Goal: Information Seeking & Learning: Learn about a topic

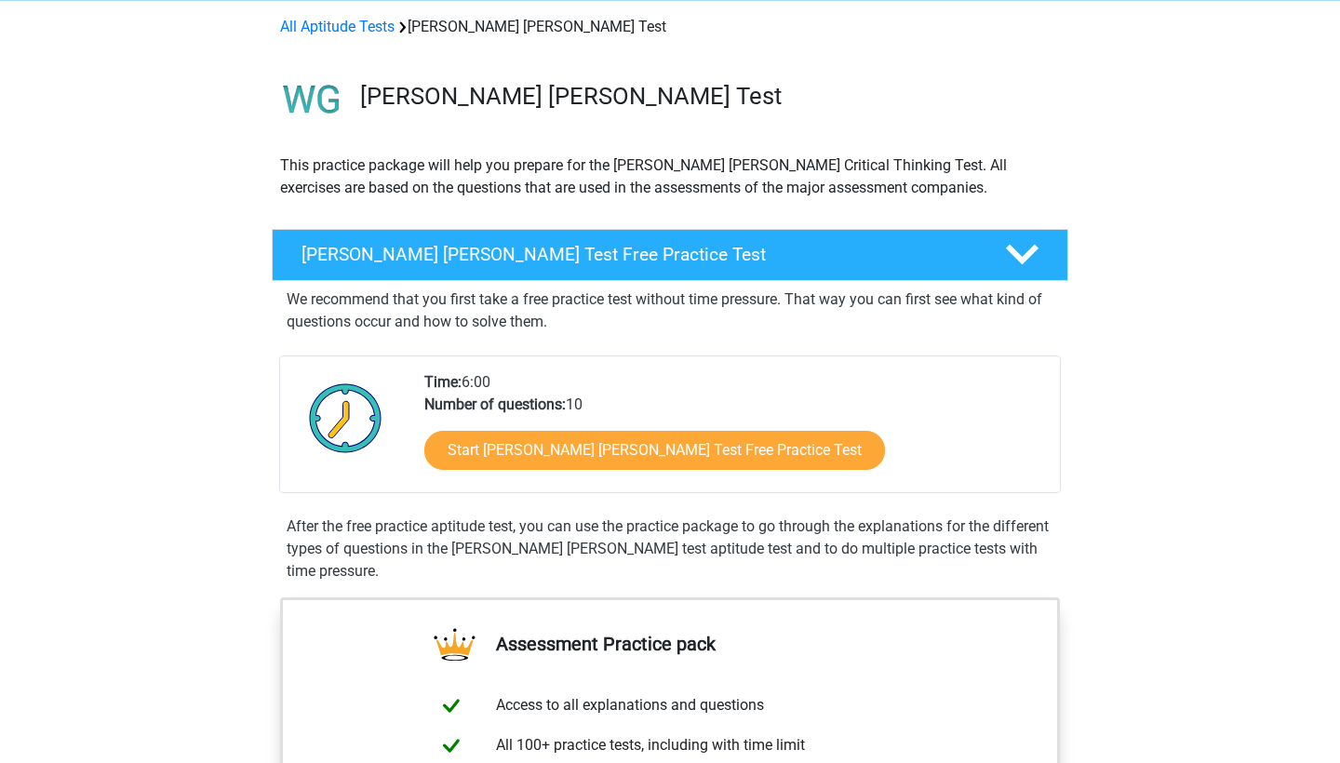
scroll to position [98, 0]
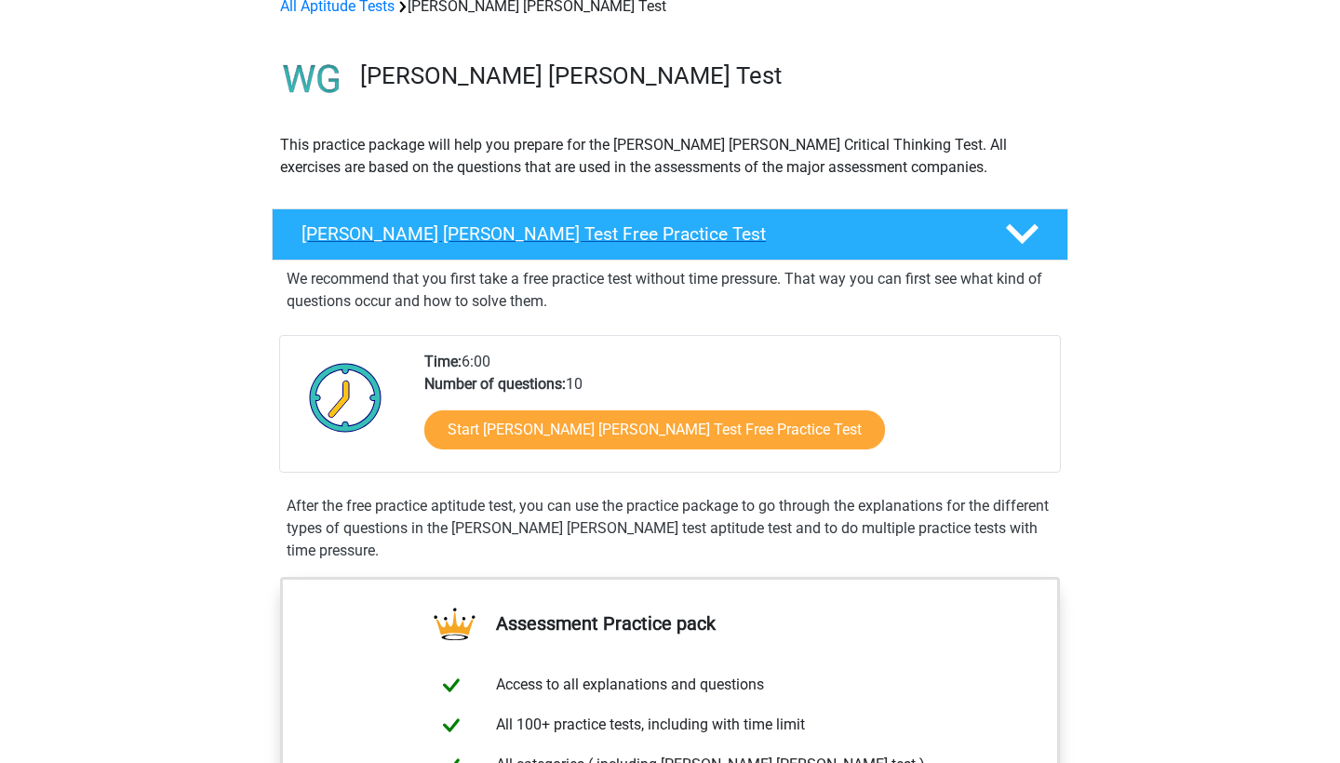
click at [795, 235] on h4 "[PERSON_NAME] [PERSON_NAME] Test Free Practice Test" at bounding box center [639, 233] width 674 height 21
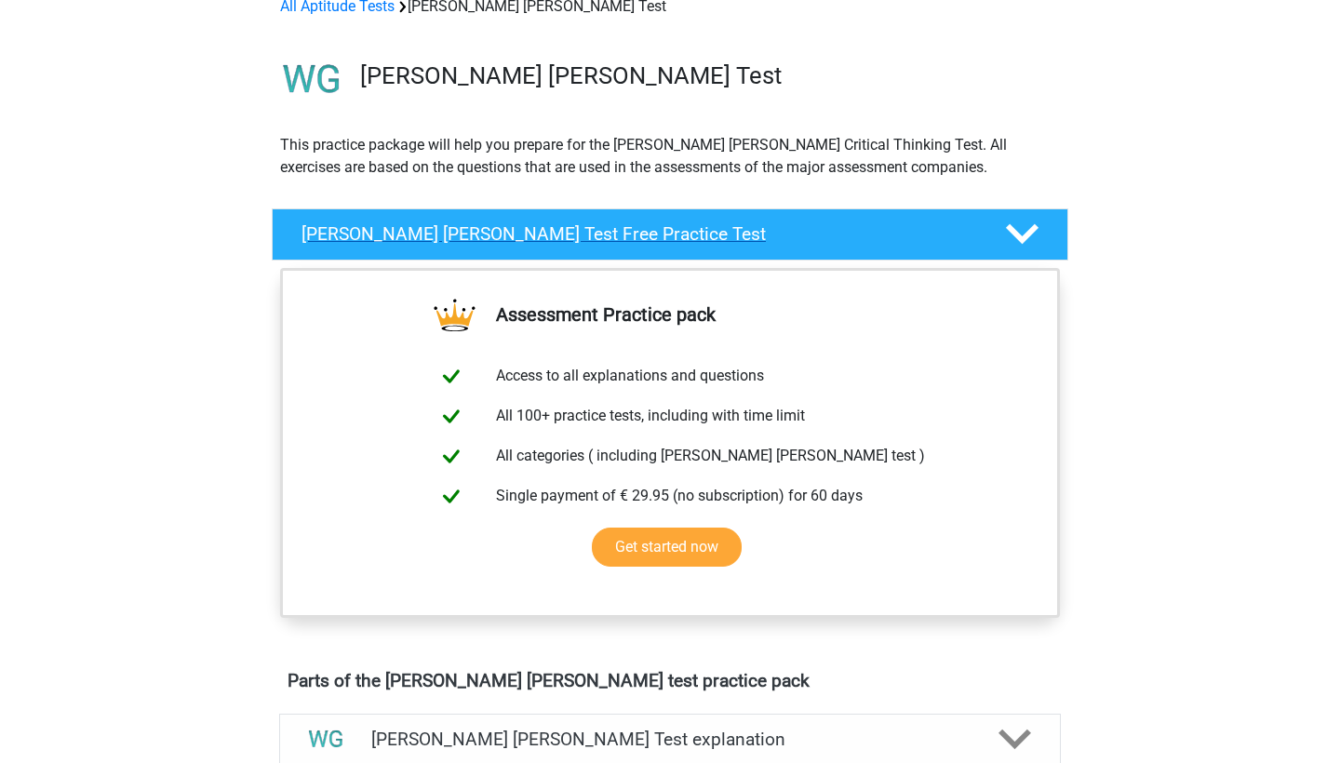
click at [779, 229] on h4 "[PERSON_NAME] [PERSON_NAME] Test Free Practice Test" at bounding box center [639, 233] width 674 height 21
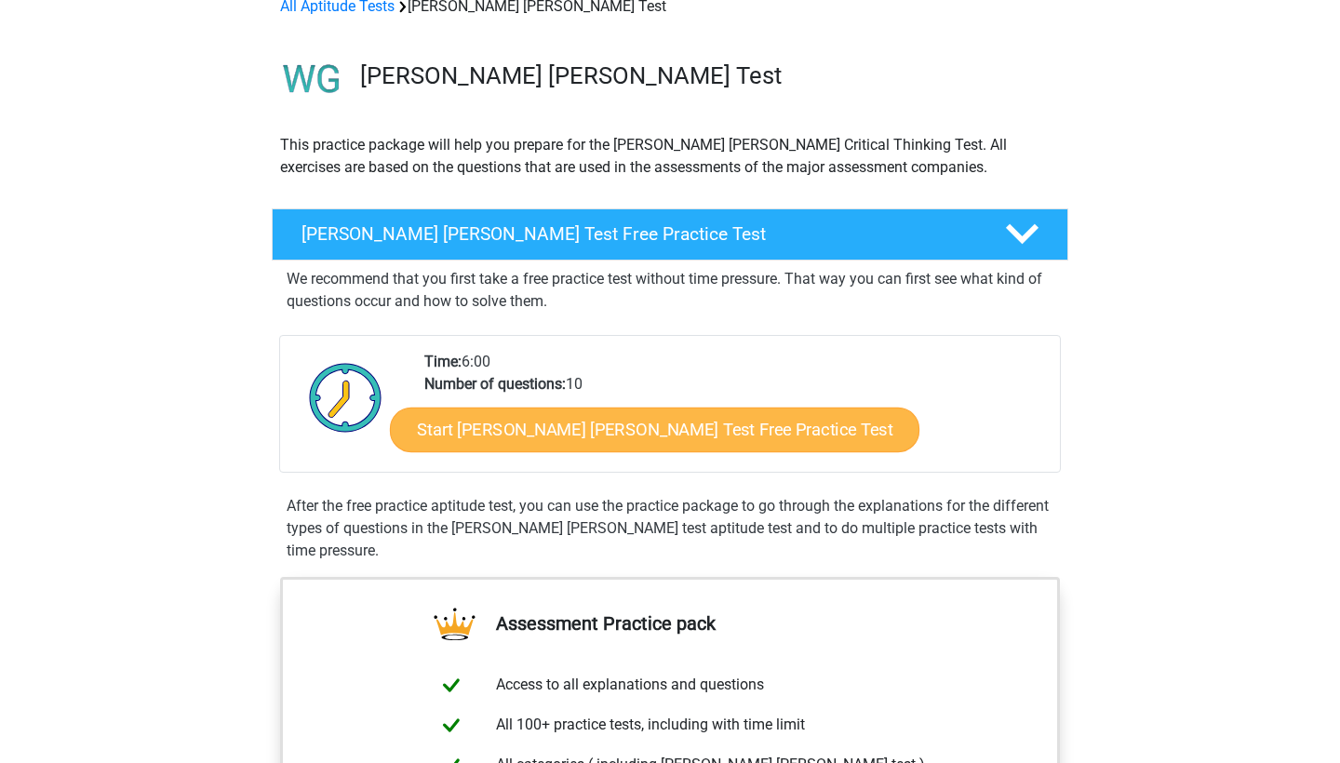
click at [624, 430] on link "Start [PERSON_NAME] [PERSON_NAME] Test Free Practice Test" at bounding box center [655, 430] width 530 height 45
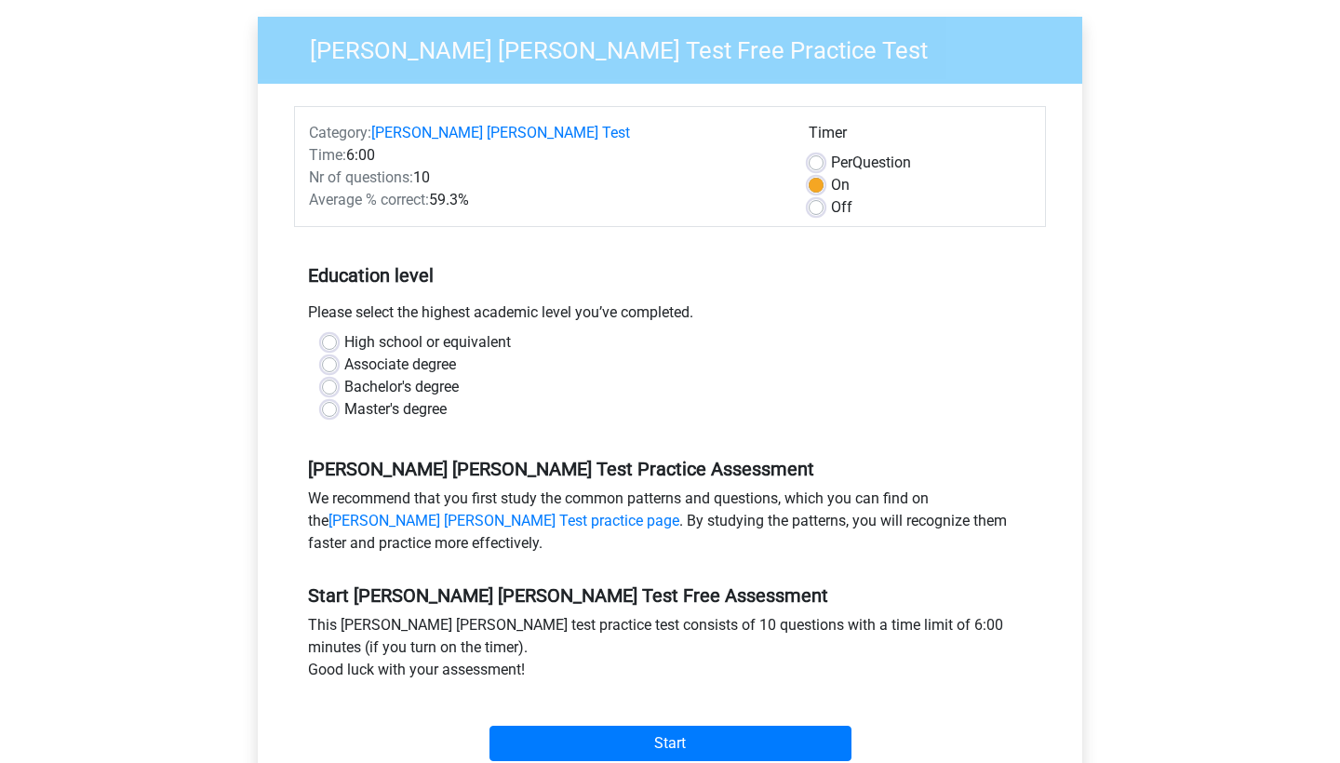
scroll to position [159, 0]
click at [369, 330] on label "High school or equivalent" at bounding box center [427, 341] width 167 height 22
click at [337, 330] on input "High school or equivalent" at bounding box center [329, 339] width 15 height 19
radio input "true"
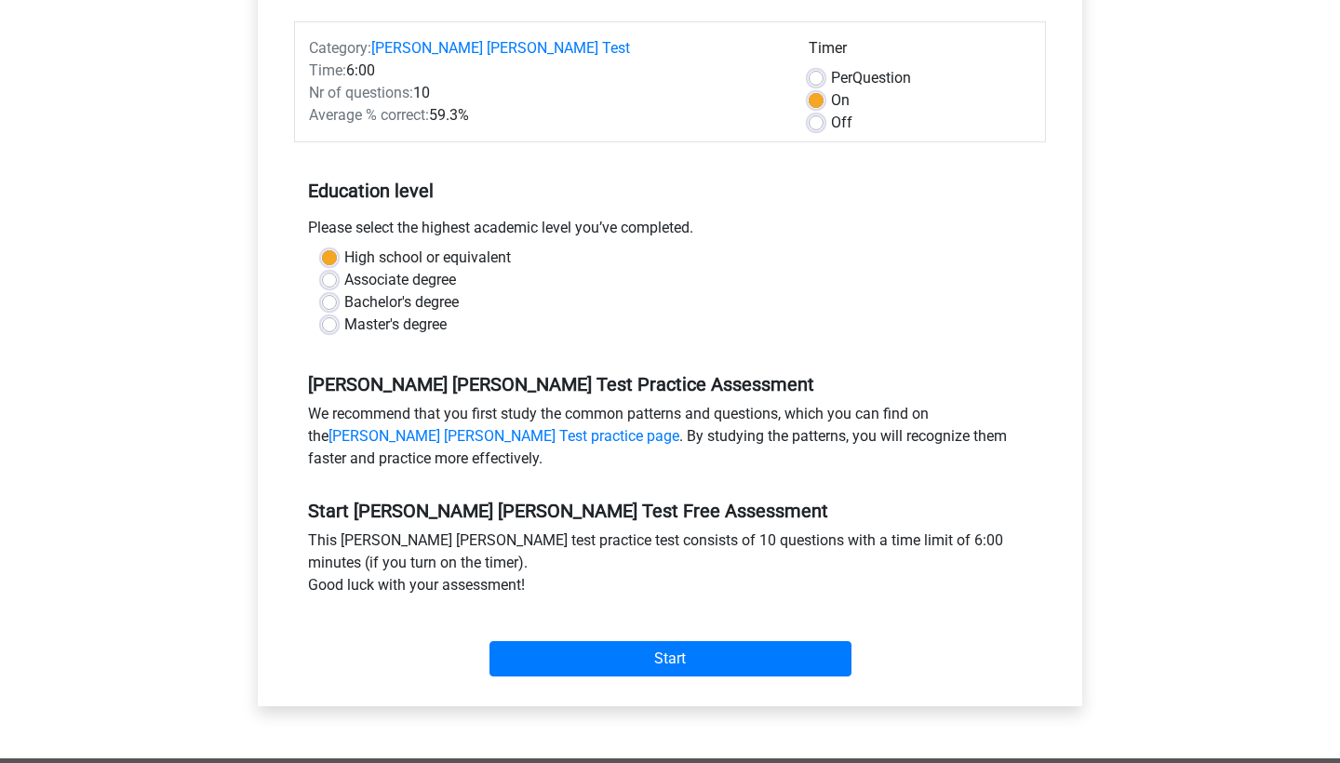
scroll to position [249, 0]
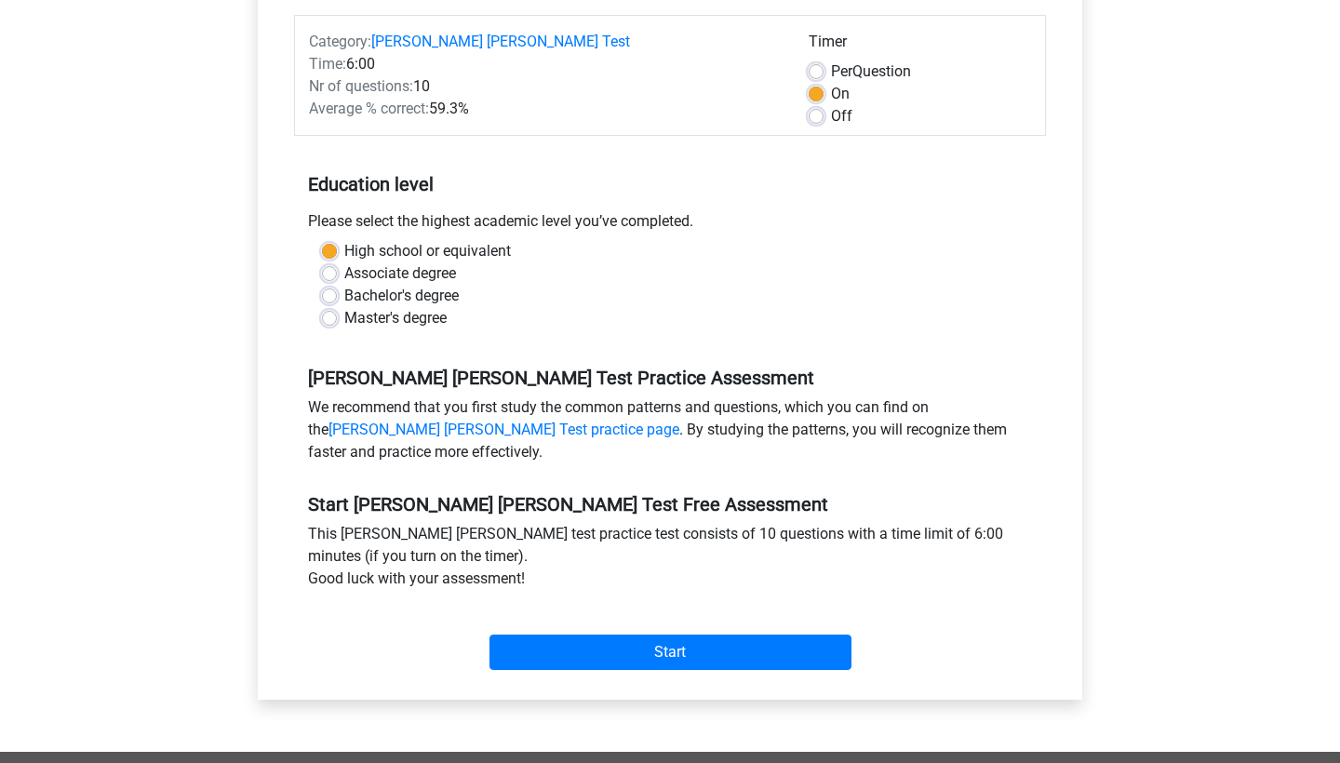
click at [831, 105] on label "Off" at bounding box center [841, 116] width 21 height 22
click at [818, 105] on input "Off" at bounding box center [816, 114] width 15 height 19
radio input "true"
click at [831, 83] on label "On" at bounding box center [840, 94] width 19 height 22
click at [815, 83] on input "On" at bounding box center [816, 92] width 15 height 19
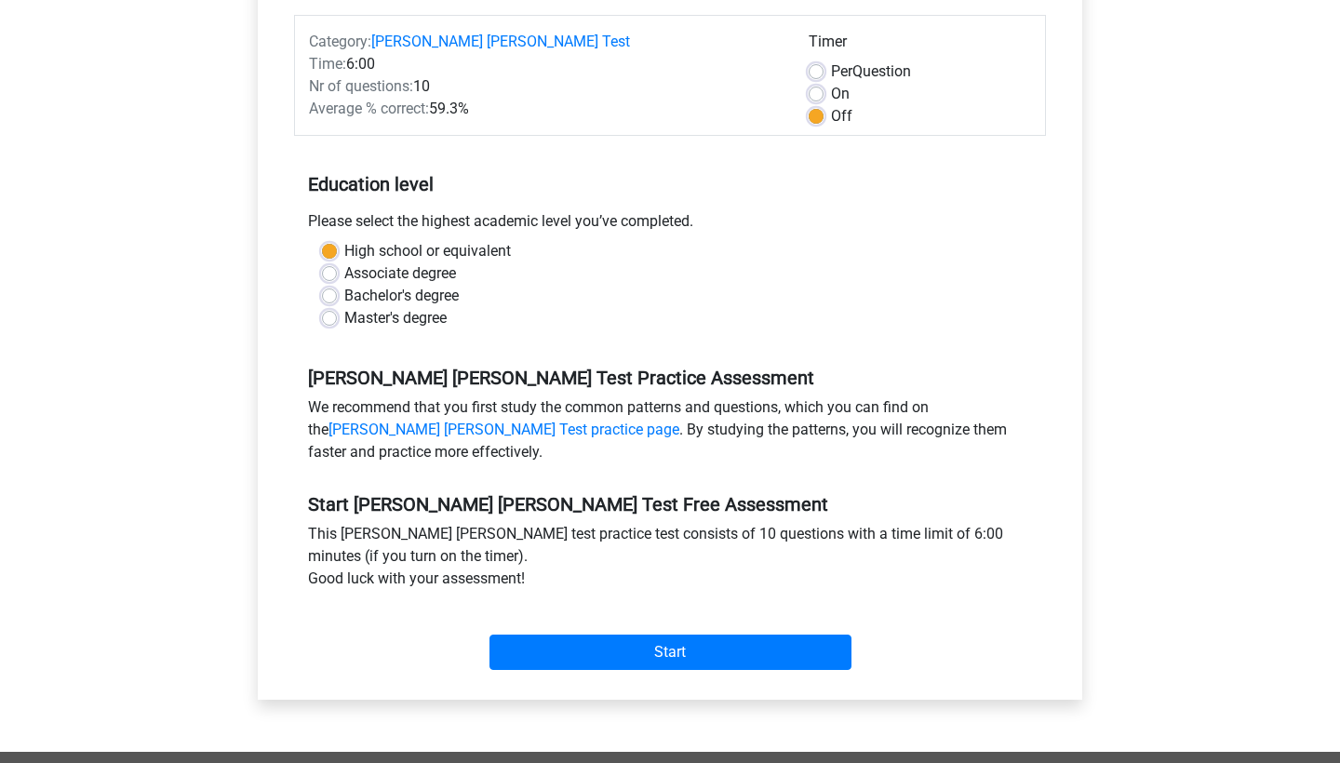
radio input "true"
click at [818, 60] on div "Per Question" at bounding box center [920, 71] width 222 height 22
click at [831, 60] on label "Per Question" at bounding box center [871, 71] width 80 height 22
click at [818, 60] on input "Per Question" at bounding box center [816, 69] width 15 height 19
radio input "true"
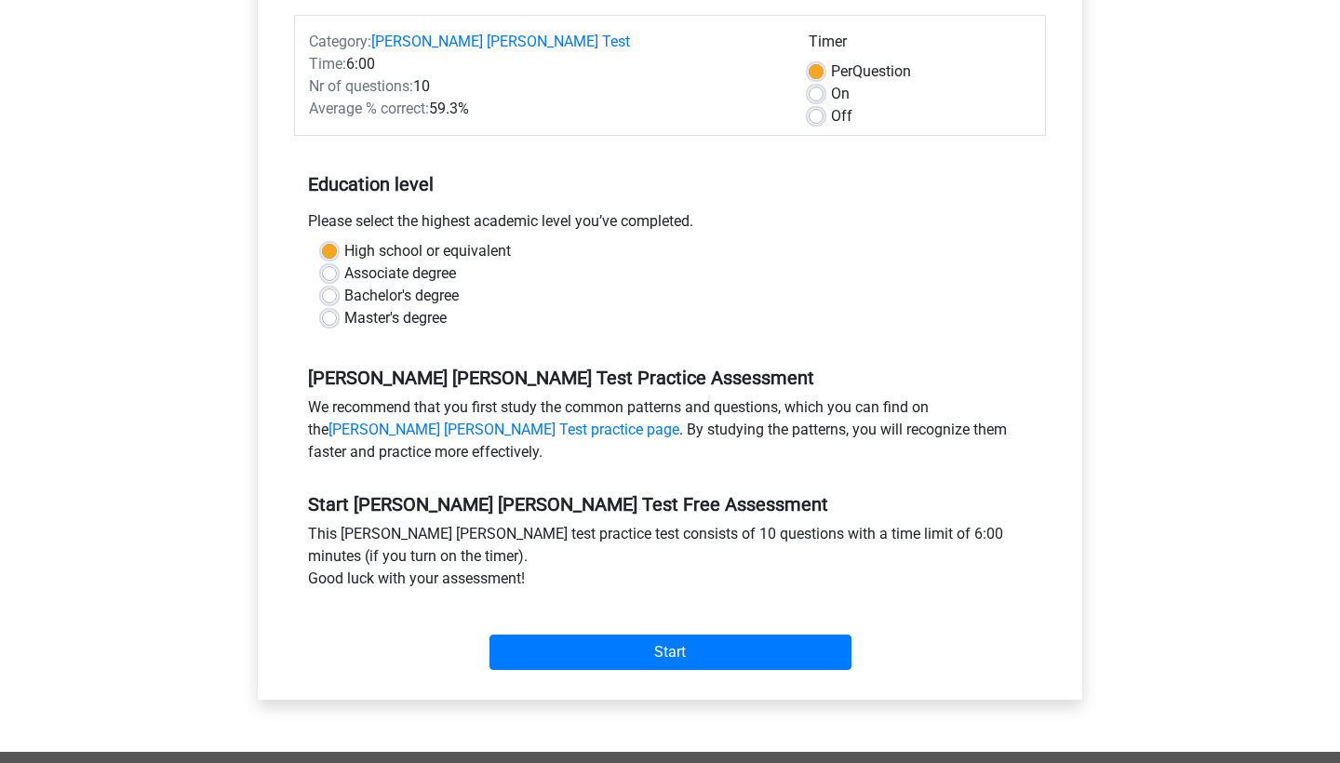
click at [831, 83] on label "On" at bounding box center [840, 94] width 19 height 22
click at [817, 83] on input "On" at bounding box center [816, 92] width 15 height 19
radio input "true"
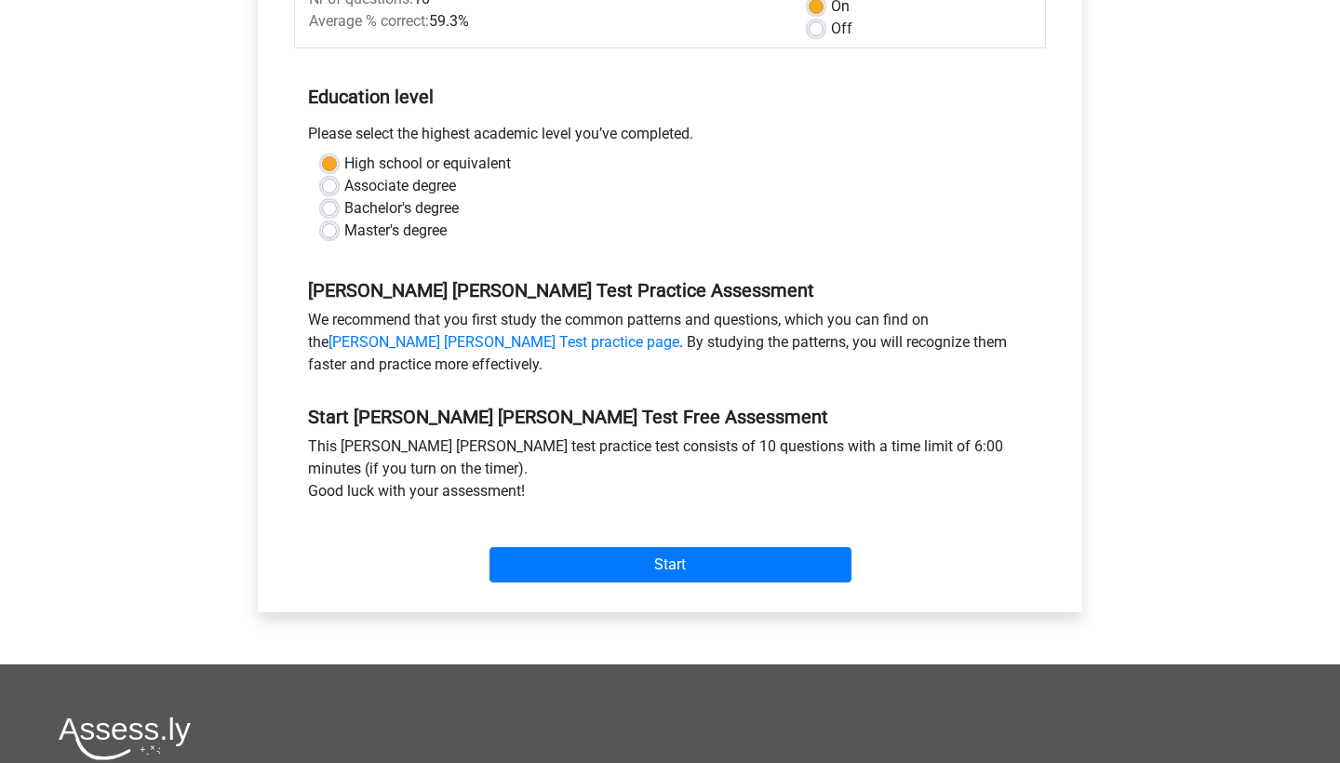
scroll to position [338, 0]
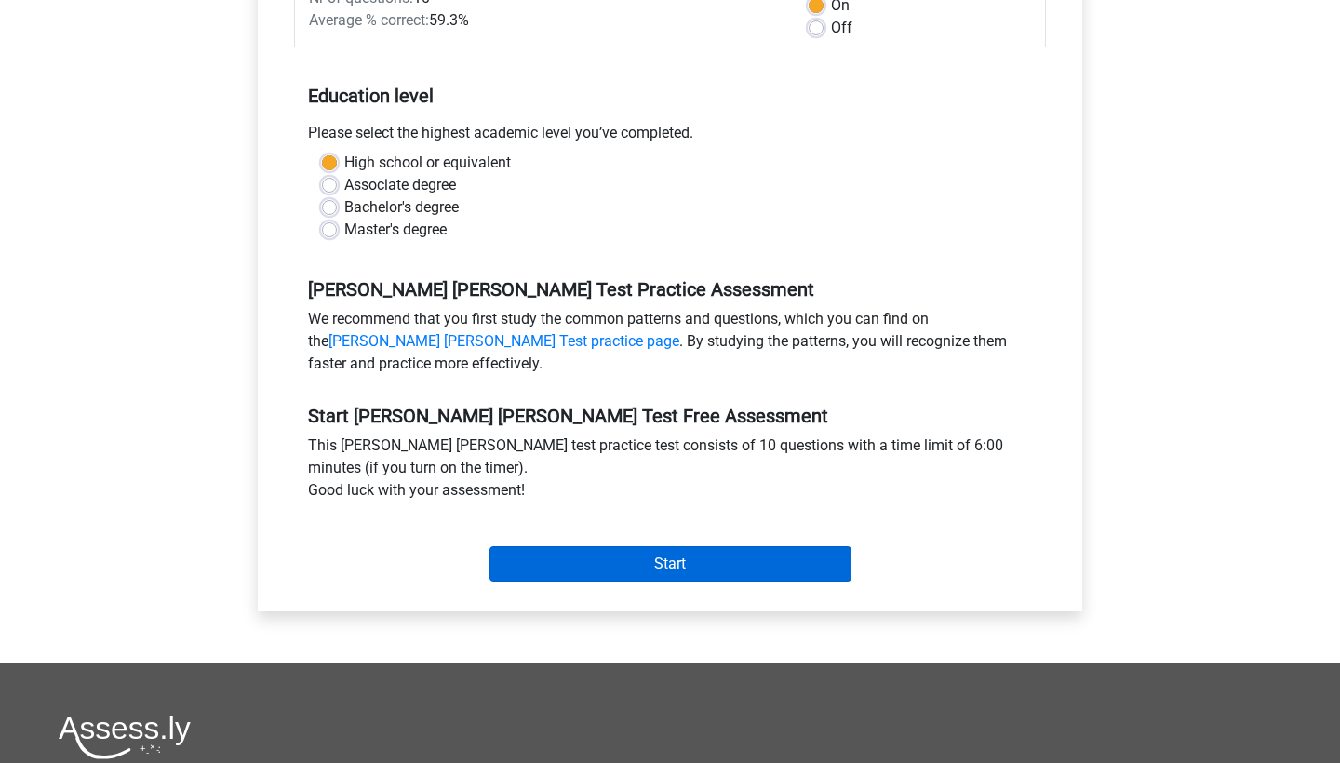
click at [576, 546] on input "Start" at bounding box center [671, 563] width 362 height 35
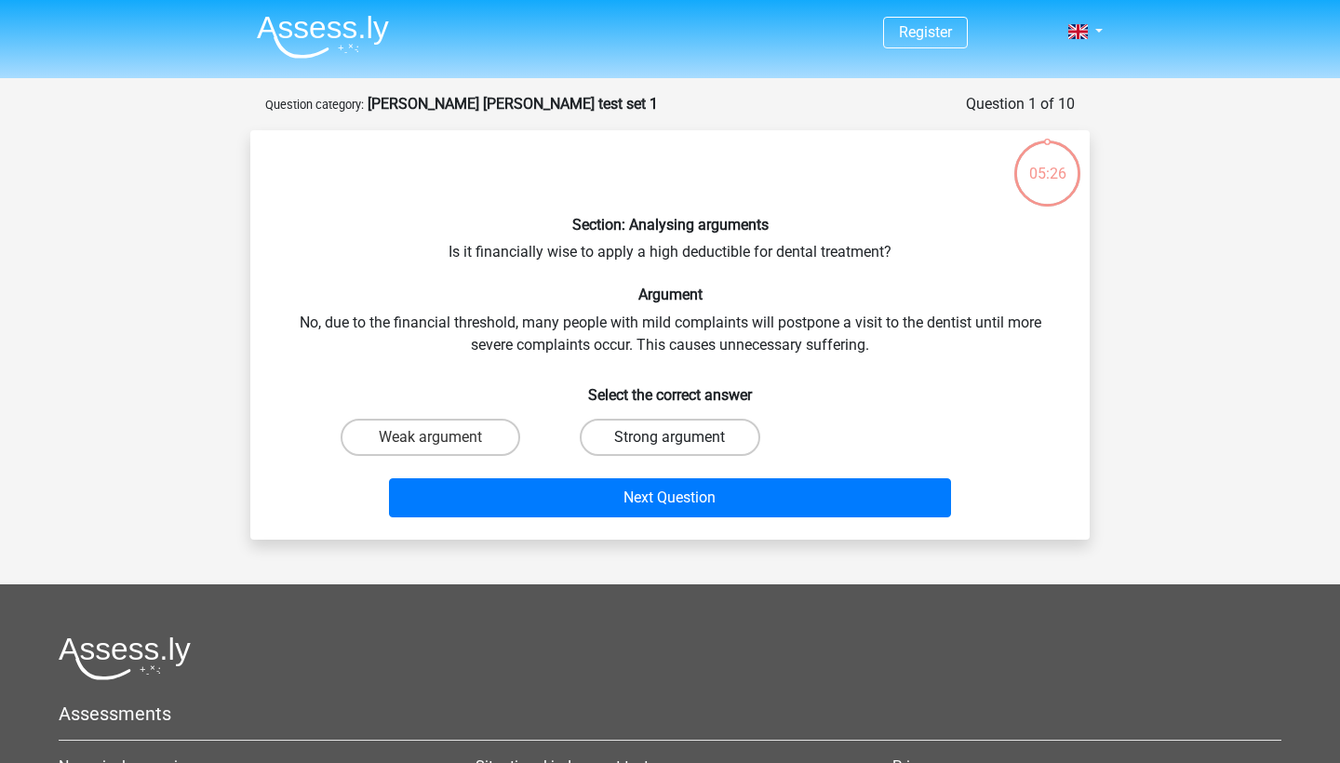
click at [614, 423] on label "Strong argument" at bounding box center [670, 437] width 180 height 37
click at [670, 437] on input "Strong argument" at bounding box center [676, 443] width 12 height 12
radio input "true"
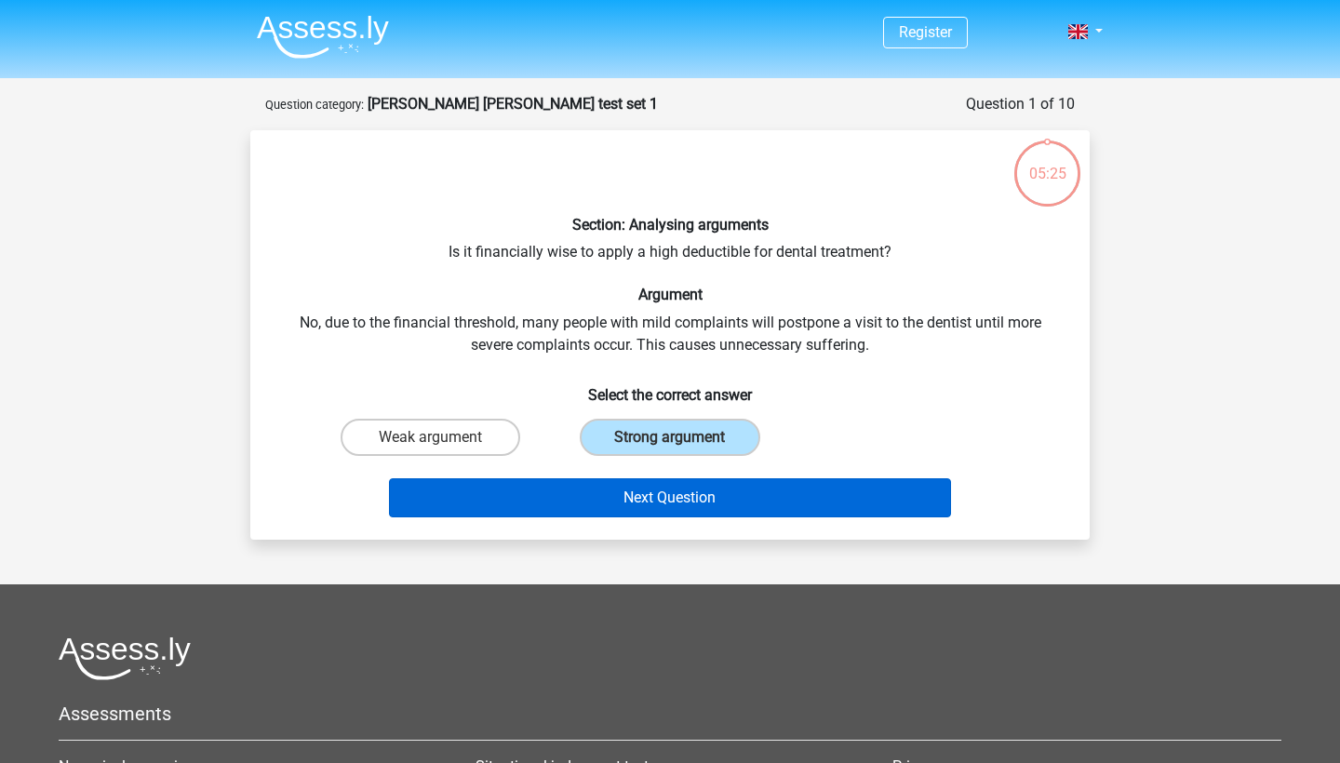
click at [572, 486] on button "Next Question" at bounding box center [670, 497] width 563 height 39
